Goal: Task Accomplishment & Management: Manage account settings

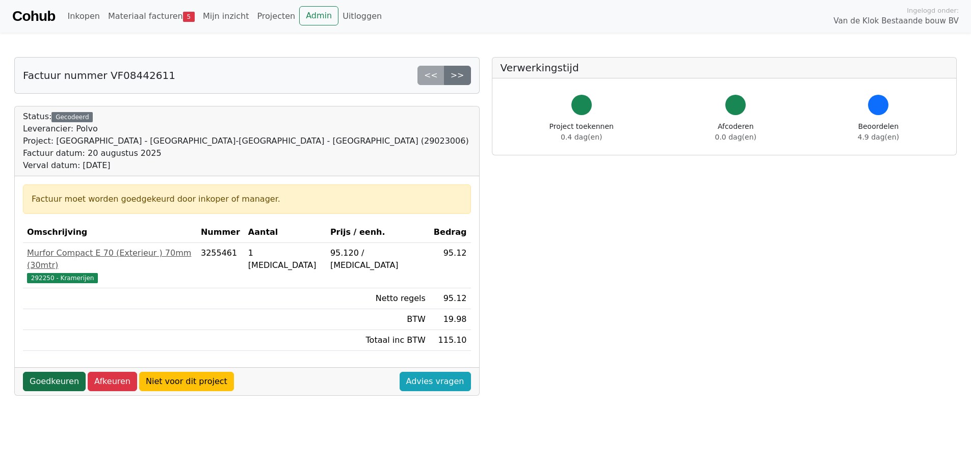
click at [45, 260] on link "Goedkeuren" at bounding box center [54, 381] width 63 height 19
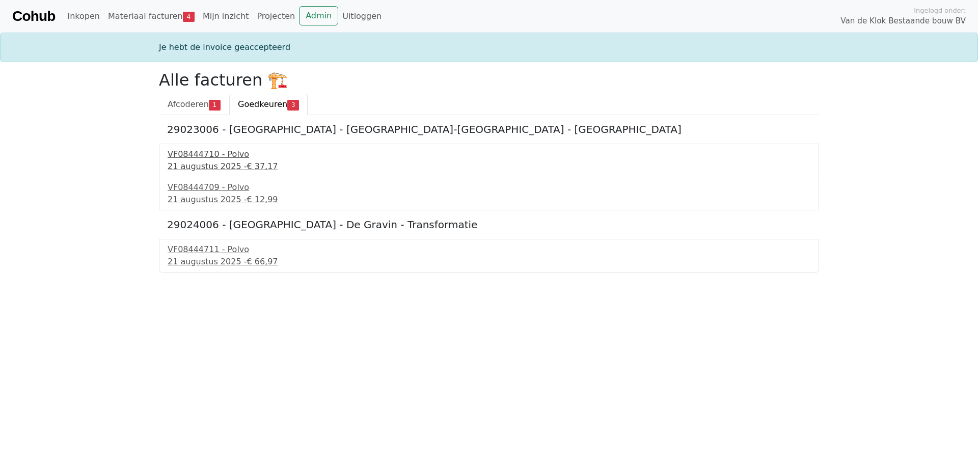
click at [217, 157] on div "VF08444710 - Polvo" at bounding box center [489, 154] width 643 height 12
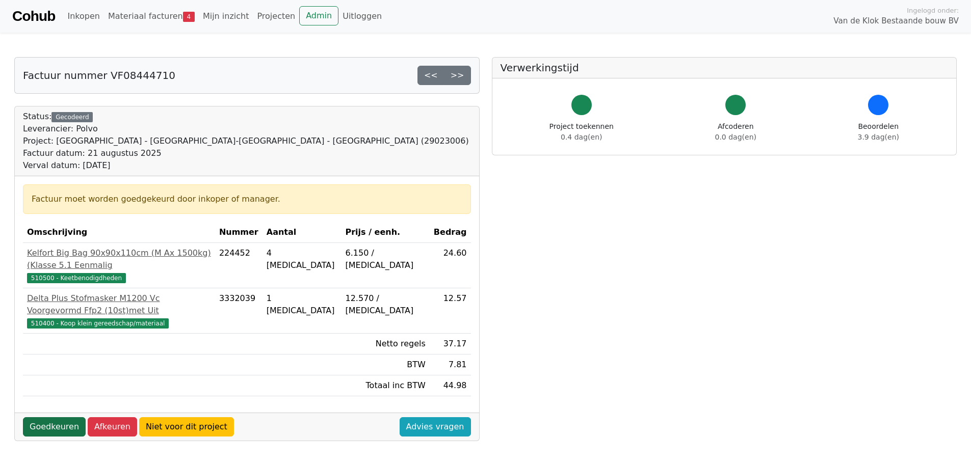
click at [48, 417] on link "Goedkeuren" at bounding box center [54, 426] width 63 height 19
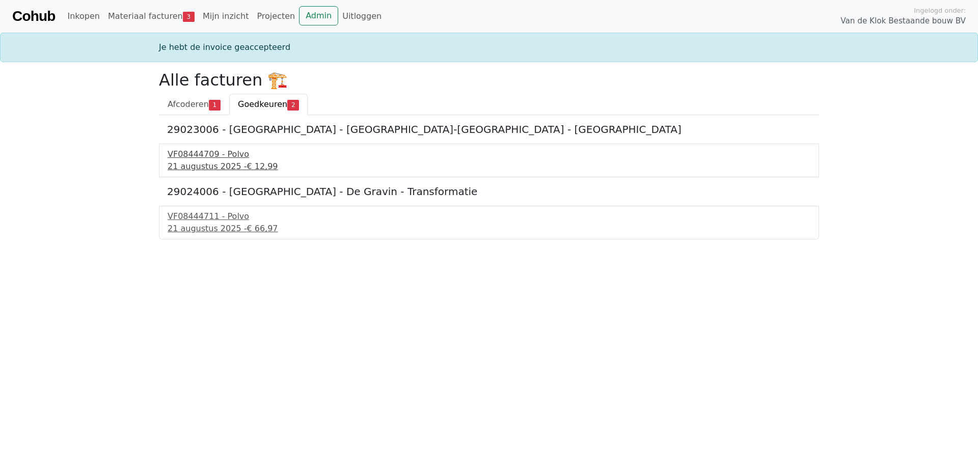
click at [209, 163] on div "21 augustus 2025 - € 12,99" at bounding box center [489, 167] width 643 height 12
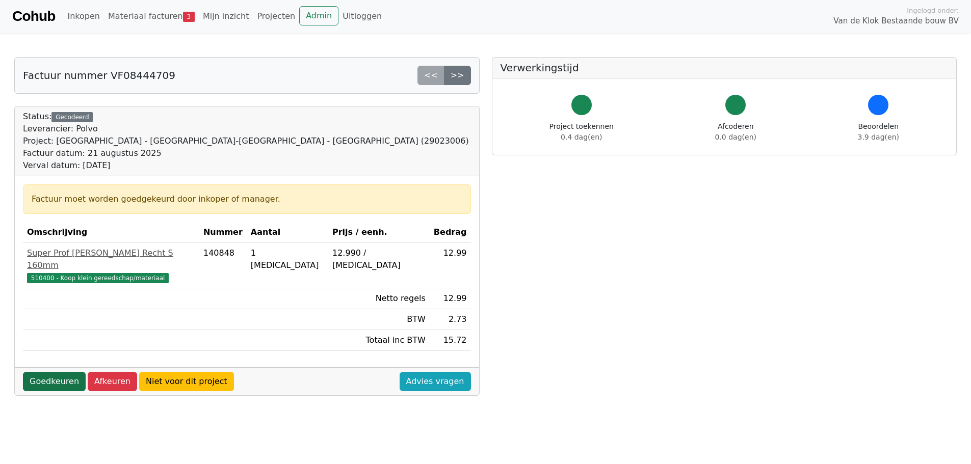
click at [38, 372] on link "Goedkeuren" at bounding box center [54, 381] width 63 height 19
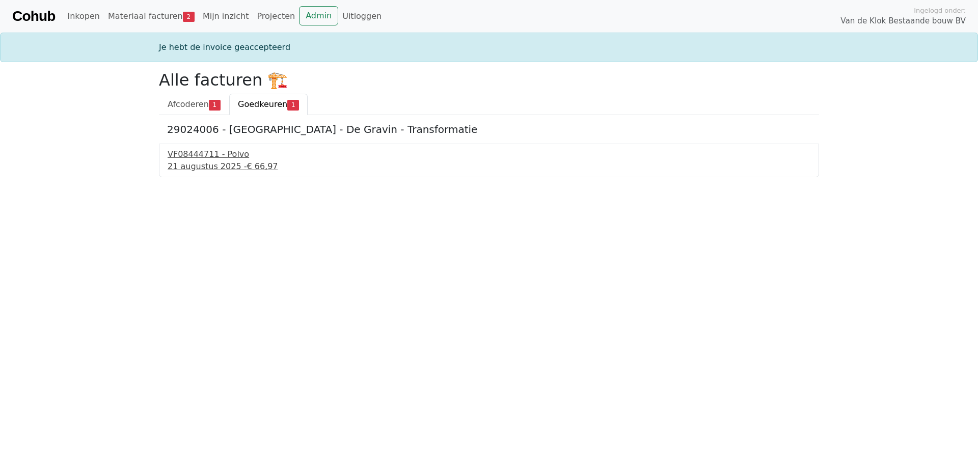
click at [213, 164] on div "[DATE] - € 66,97" at bounding box center [489, 167] width 643 height 12
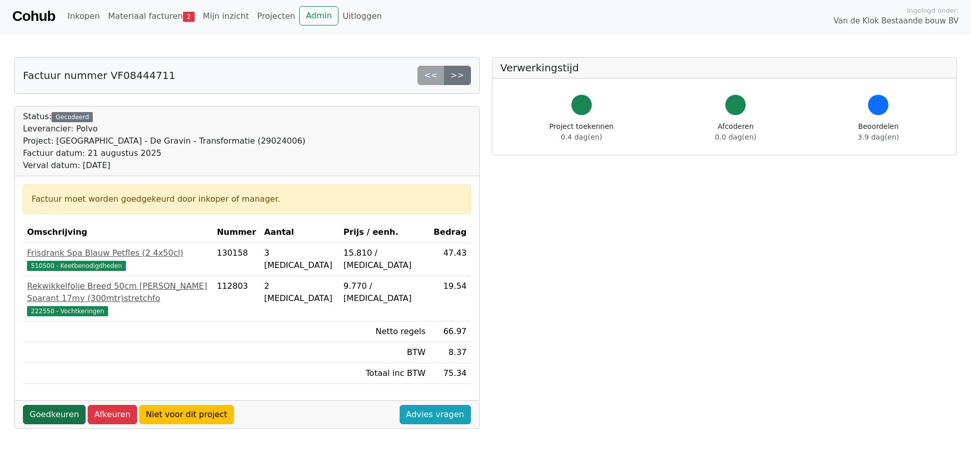
click at [66, 405] on link "Goedkeuren" at bounding box center [54, 414] width 63 height 19
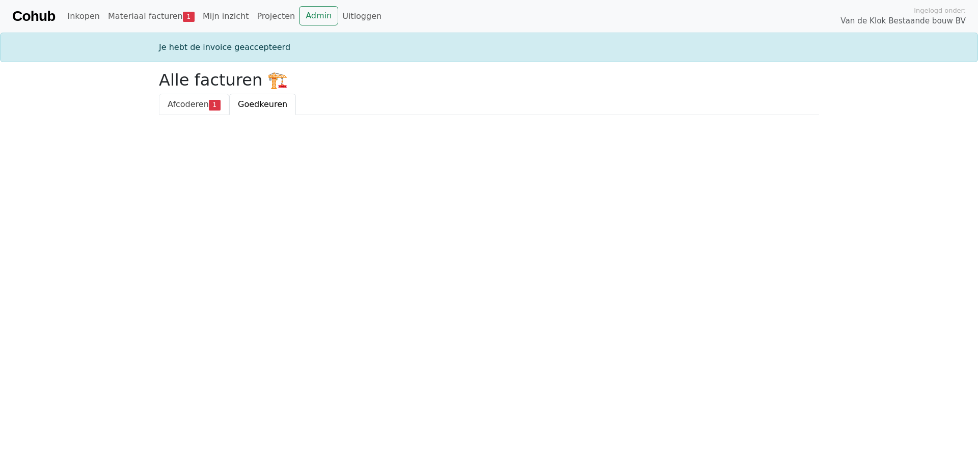
click at [181, 107] on span "Afcoderen" at bounding box center [188, 104] width 41 height 10
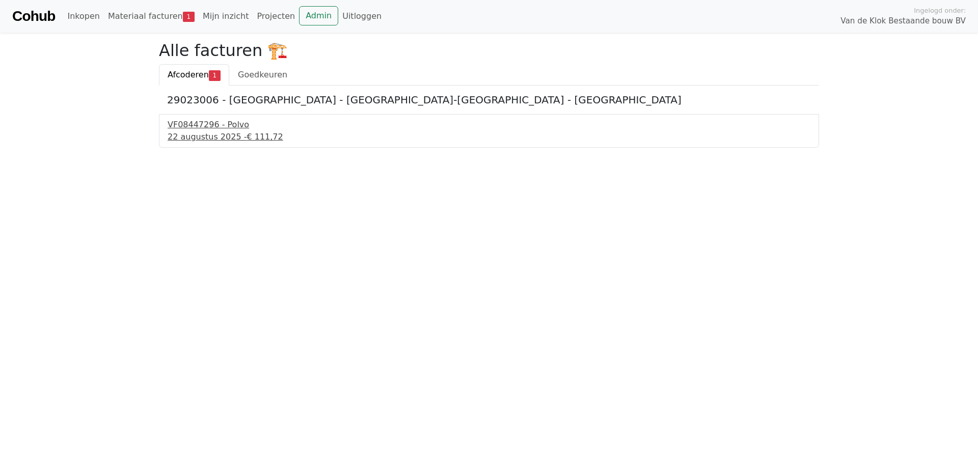
click at [192, 131] on div "[DATE] - € 111,72" at bounding box center [489, 137] width 643 height 12
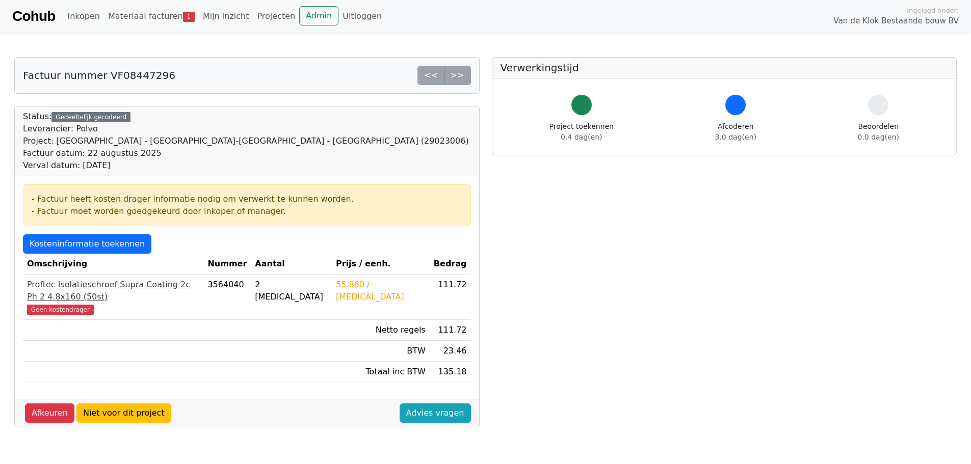
click at [105, 286] on div "Proftec Isolatieschroef Supra Coating 2c Ph 2 4.8x160 (50st)" at bounding box center [113, 291] width 172 height 24
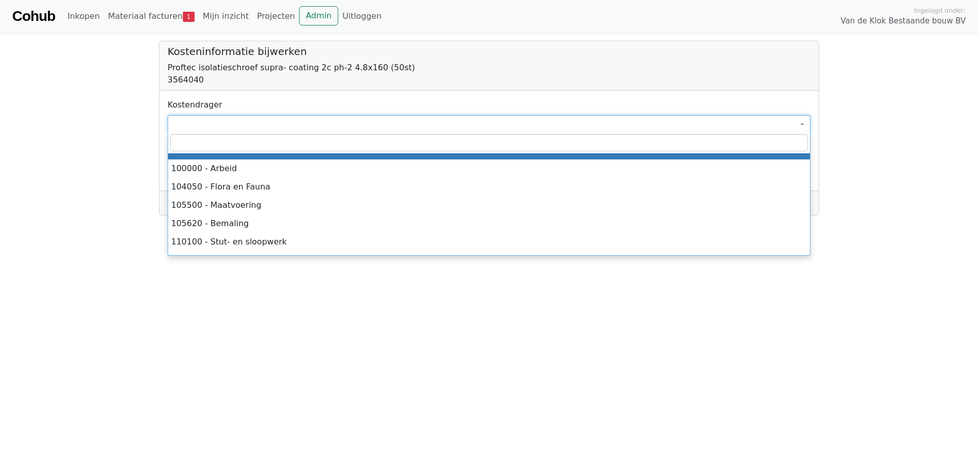
click at [226, 129] on span at bounding box center [489, 123] width 643 height 17
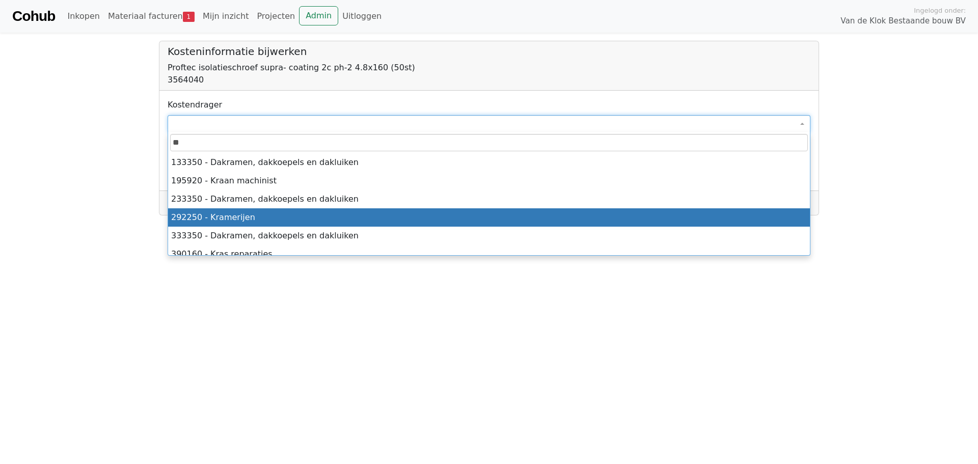
type input "**"
select select "****"
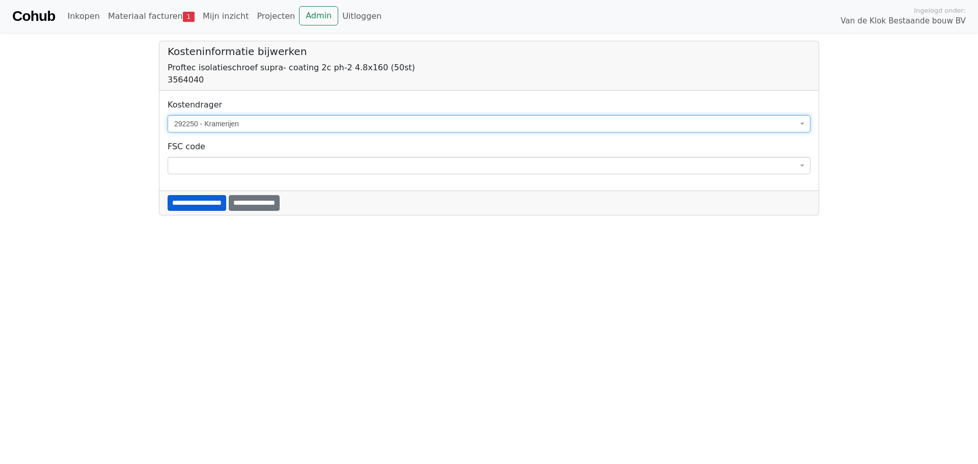
click at [182, 201] on input "**********" at bounding box center [197, 203] width 59 height 16
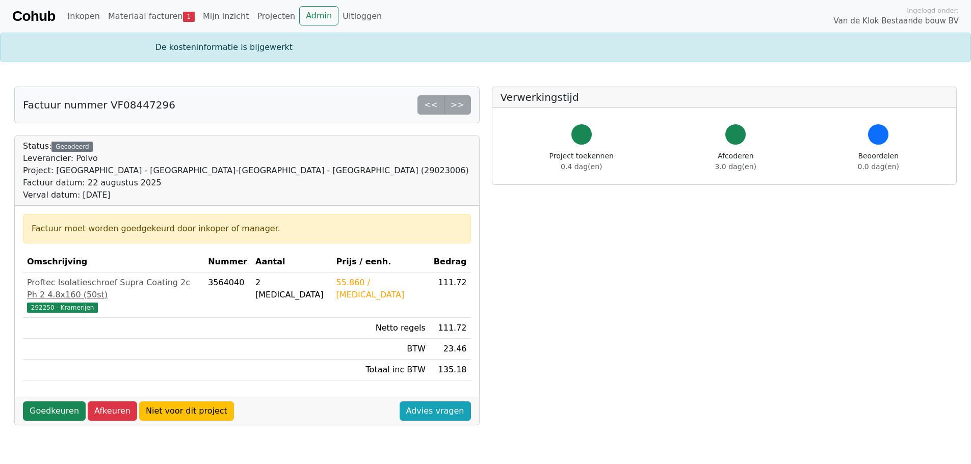
click at [48, 410] on div "Goedkeuren Afkeuren Niet voor dit project Advies vragen" at bounding box center [247, 411] width 464 height 28
click at [60, 402] on link "Goedkeuren" at bounding box center [54, 411] width 63 height 19
